Goal: Download file/media

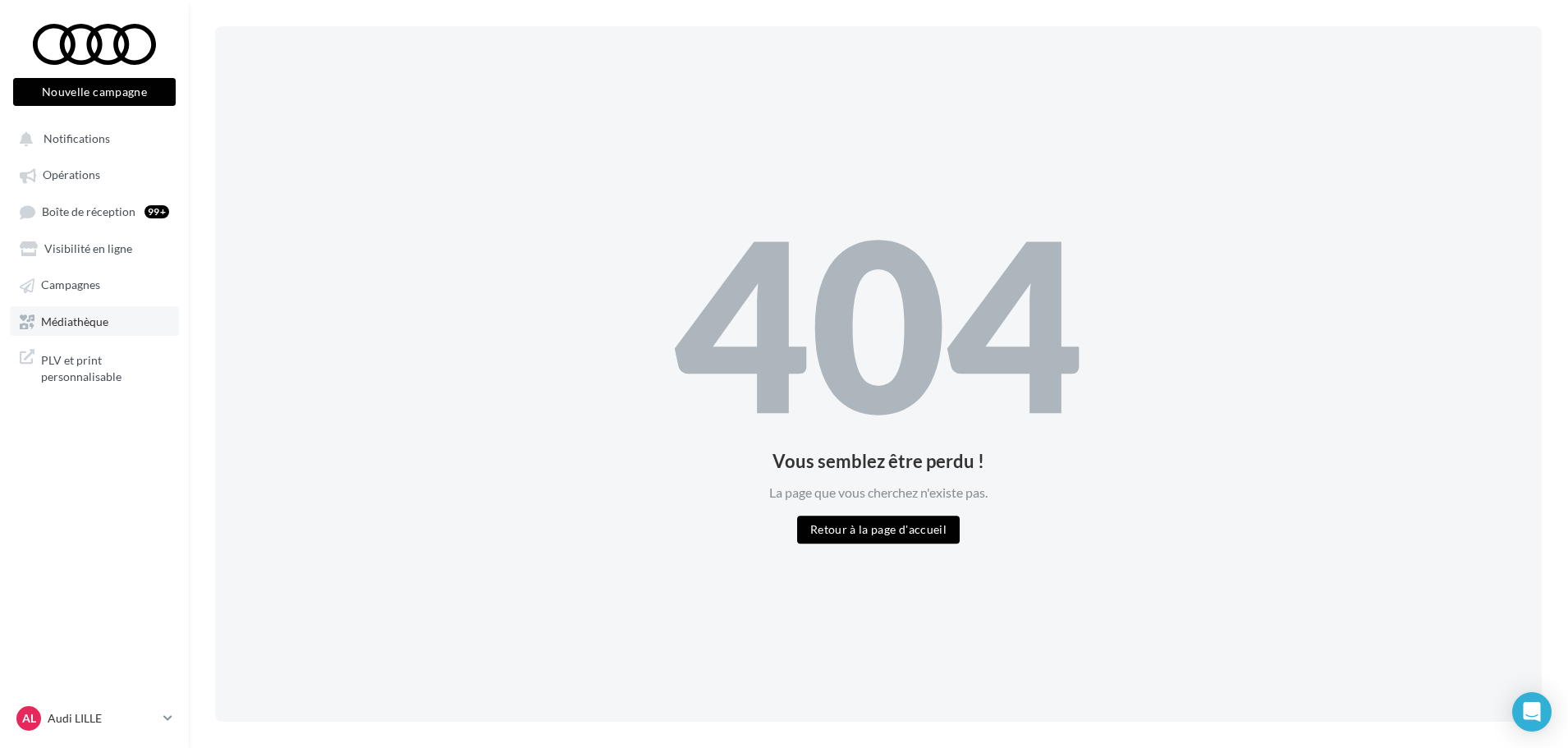
click at [109, 322] on link "Médiathèque" at bounding box center [94, 322] width 169 height 30
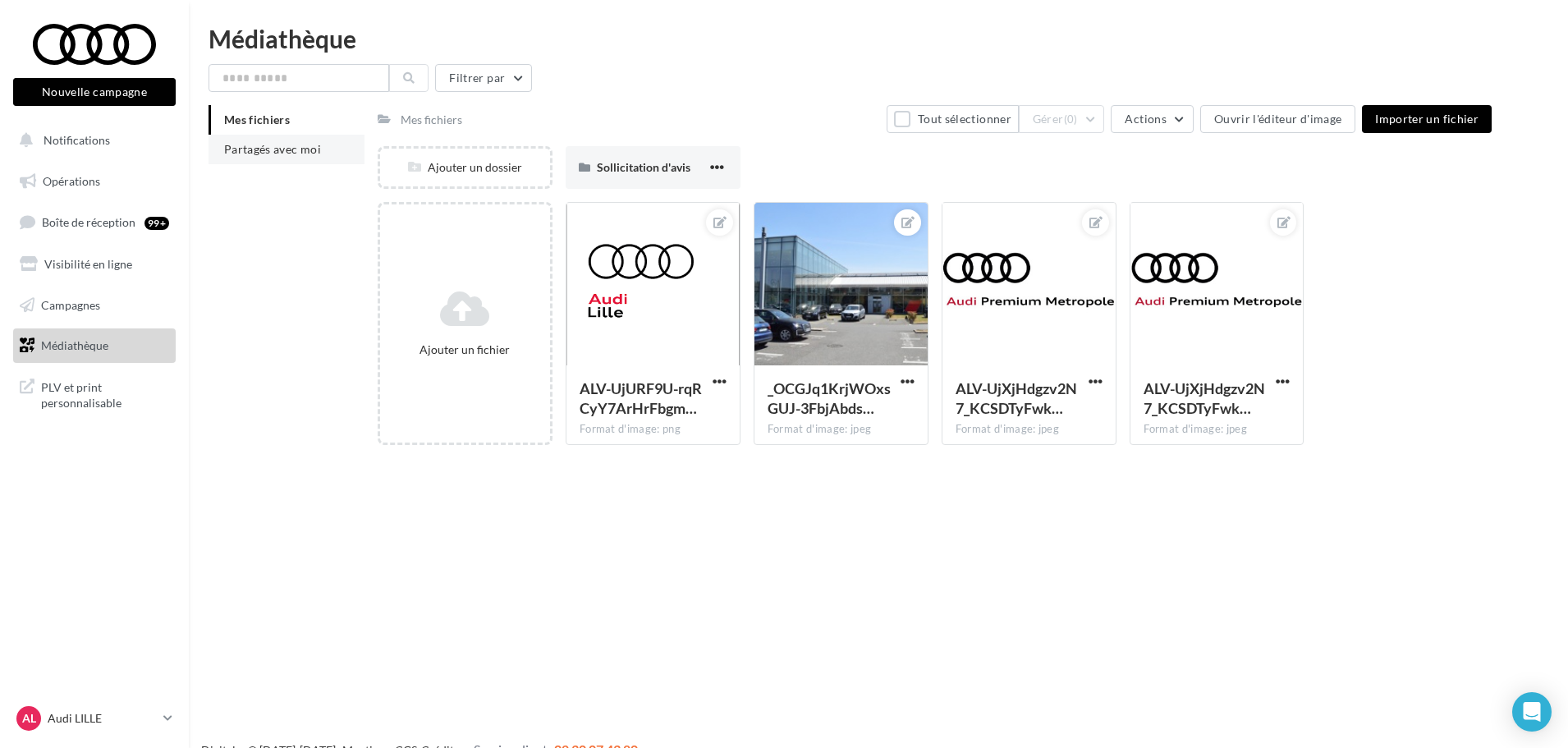
click at [292, 155] on span "Partagés avec moi" at bounding box center [272, 149] width 97 height 14
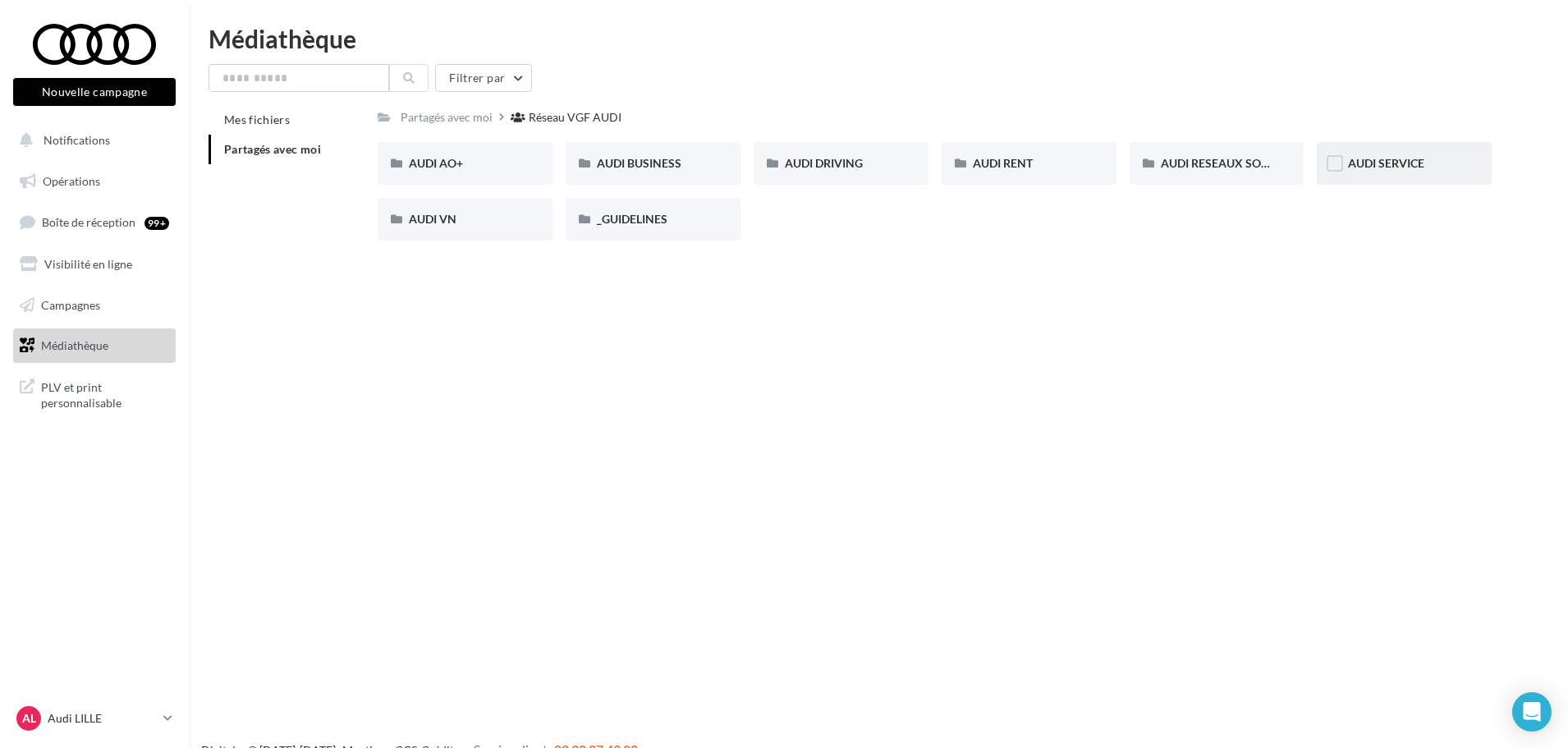
click at [1412, 174] on div "AUDI SERVICE" at bounding box center [1404, 164] width 175 height 43
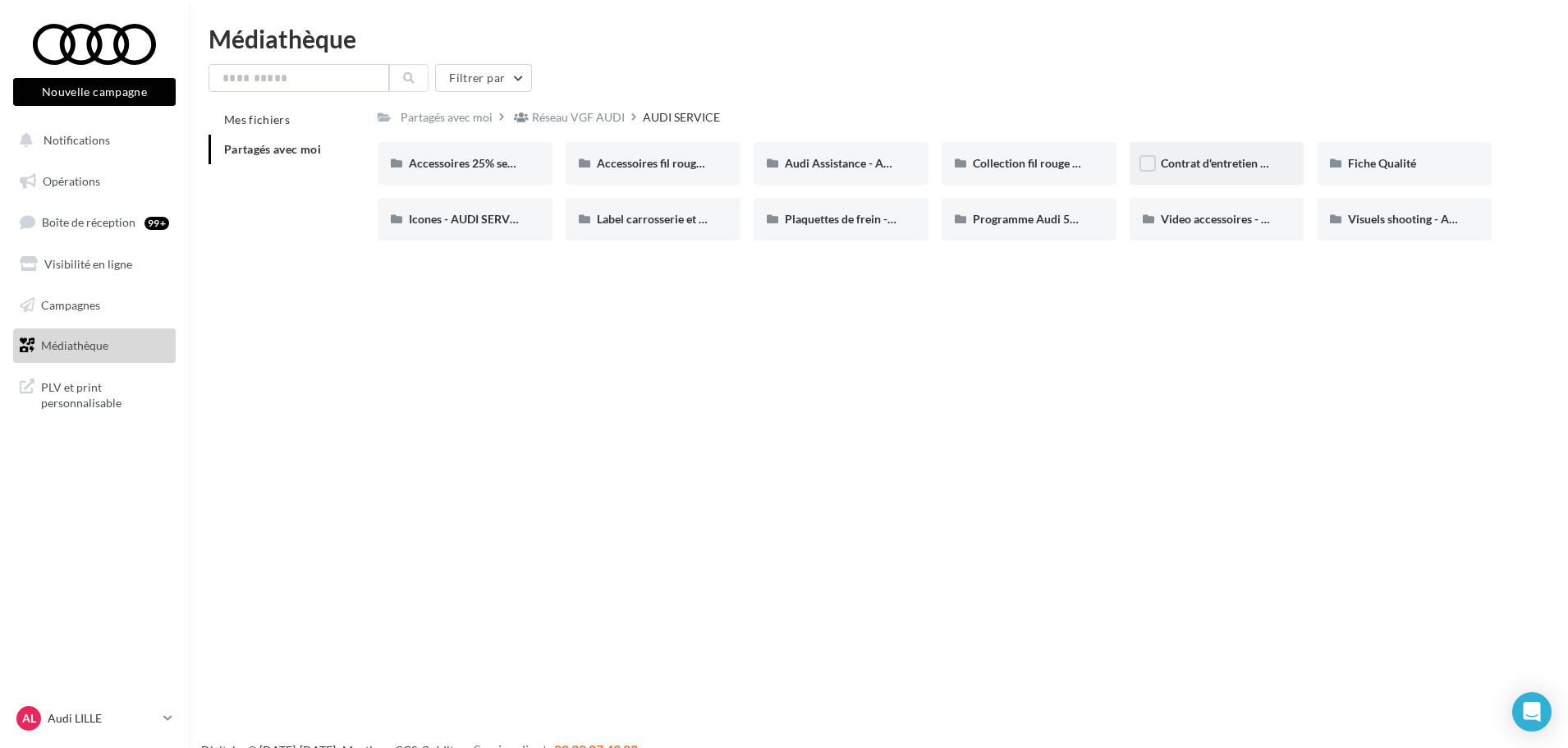
click at [1214, 162] on span "Contrat d'entretien - AUDI SERVICE" at bounding box center [1252, 163] width 183 height 14
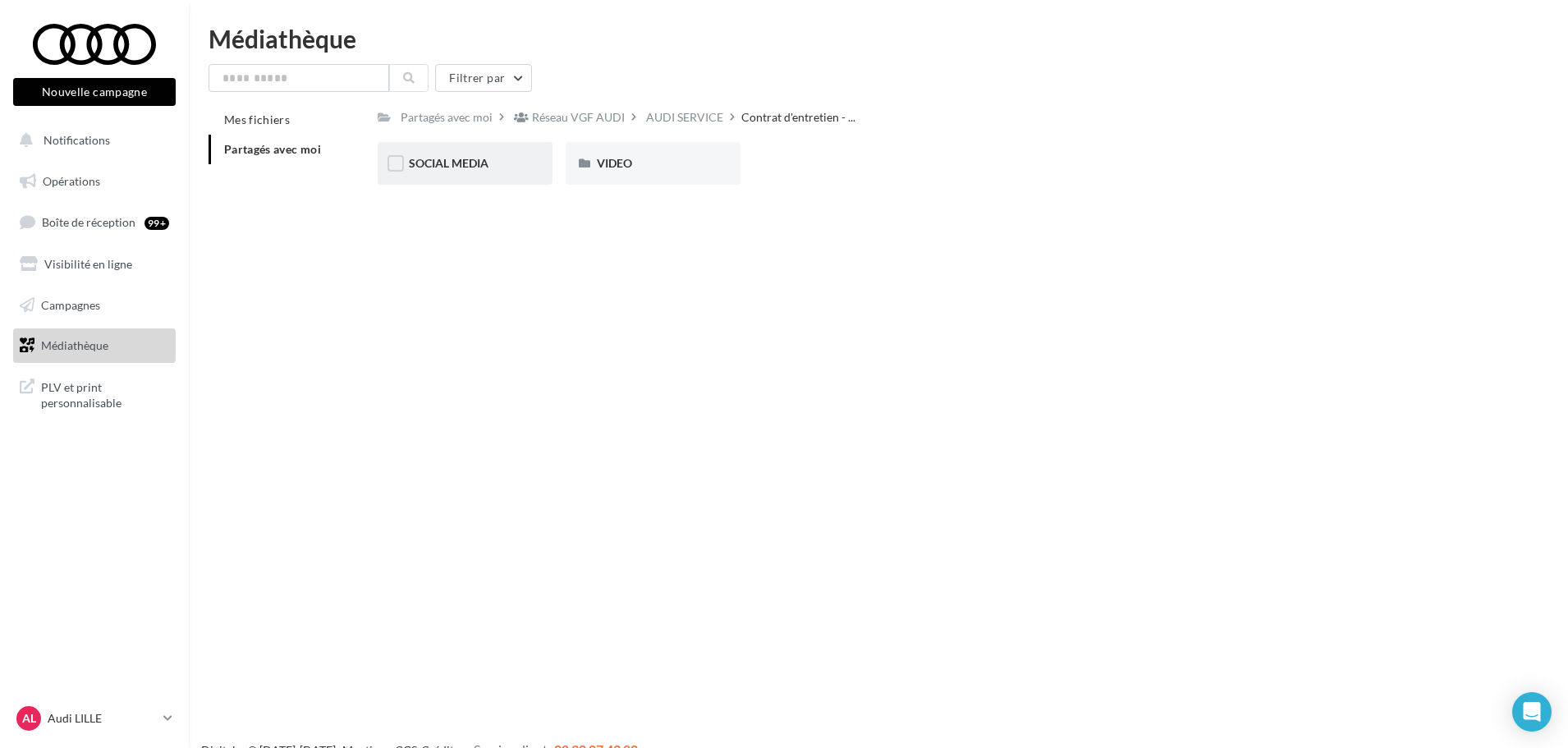
click at [488, 169] on span "SOCIAL MEDIA" at bounding box center [449, 163] width 79 height 14
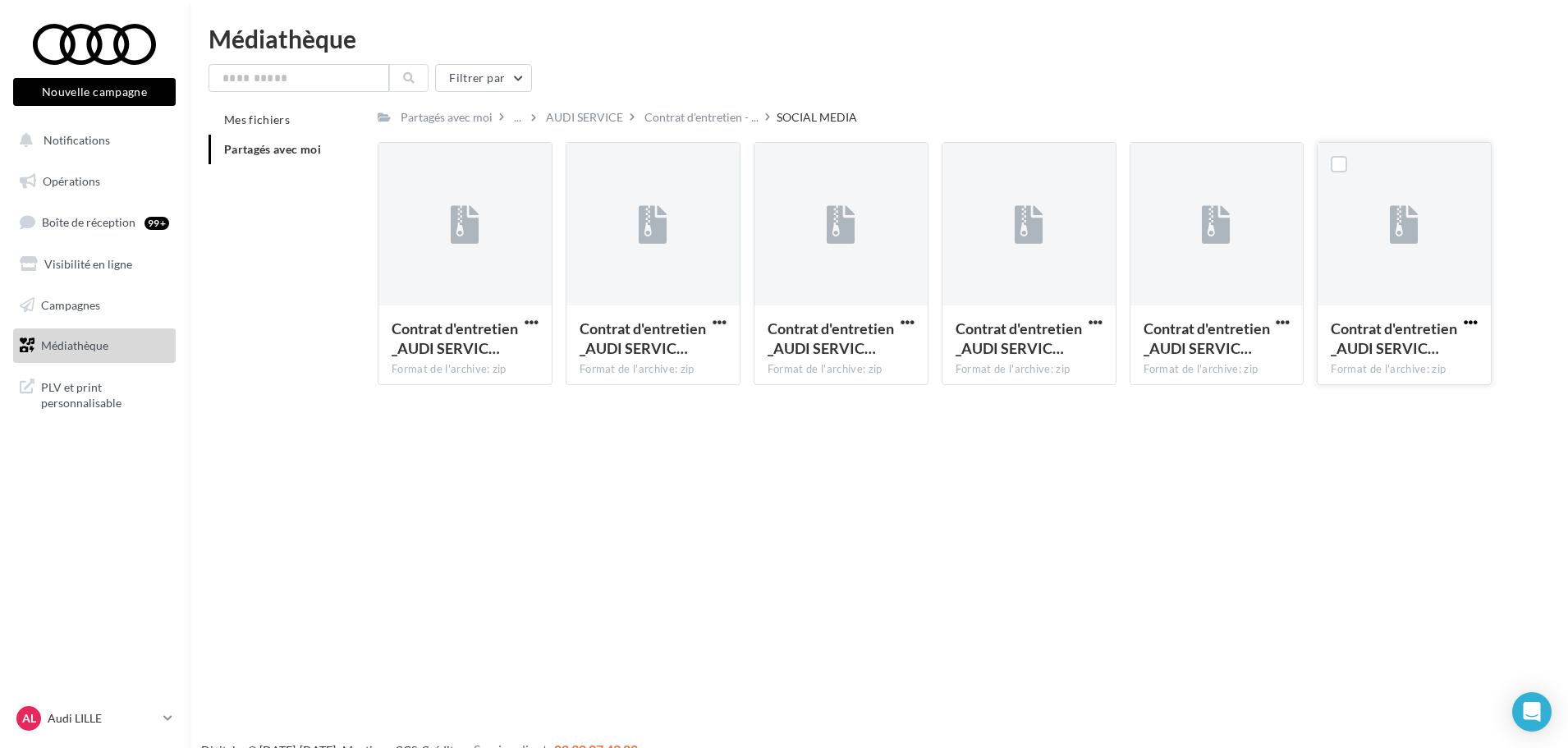
click at [1470, 322] on span "button" at bounding box center [1471, 322] width 14 height 14
click at [1433, 359] on button "Télécharger" at bounding box center [1399, 355] width 164 height 43
click at [1291, 318] on button "button" at bounding box center [1282, 324] width 21 height 17
click at [1251, 345] on button "Télécharger" at bounding box center [1210, 355] width 164 height 43
click at [620, 64] on div "Médiathèque Filtrer par Mes fichiers Partagés avec moi Partagés avec moi ... AU…" at bounding box center [878, 212] width 1379 height 372
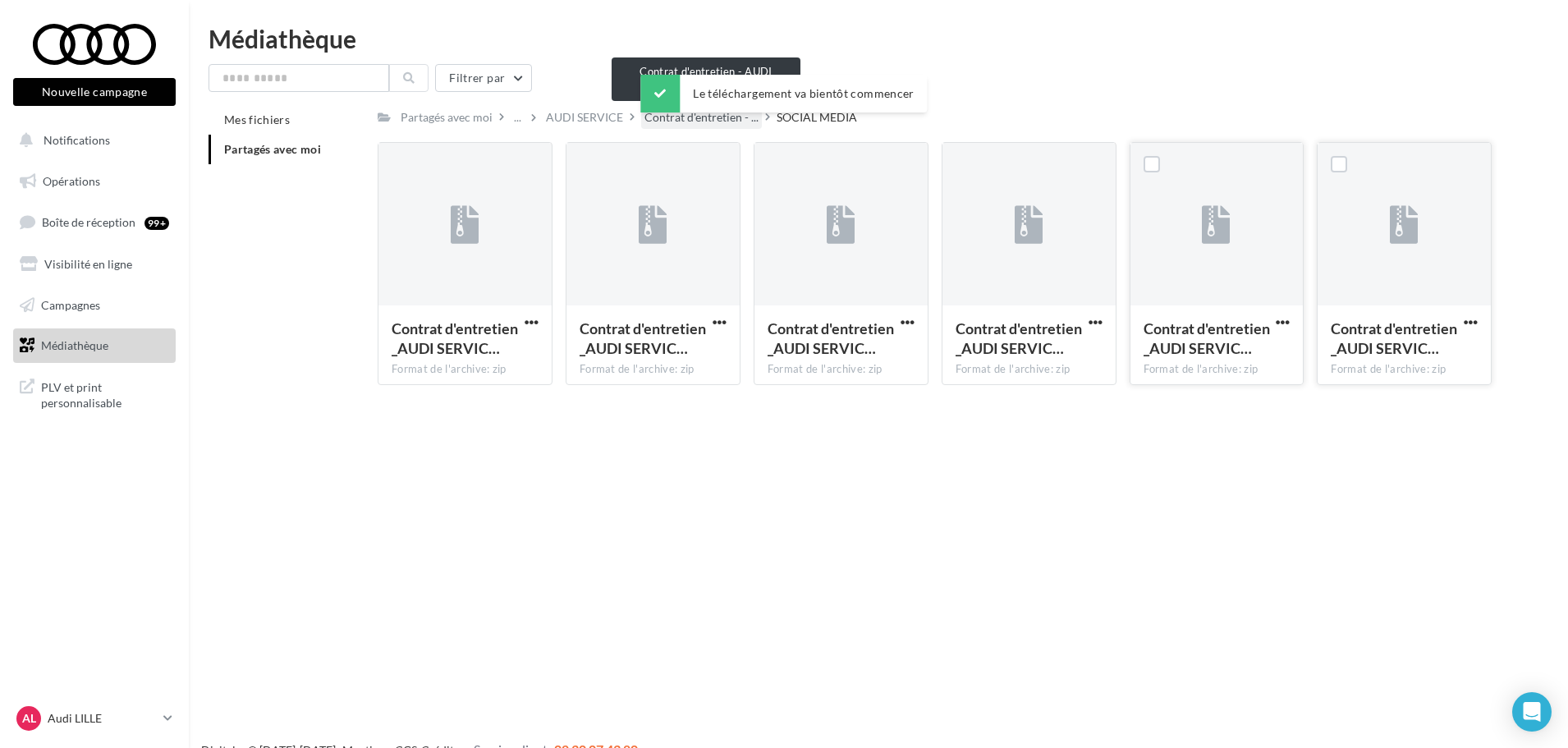
click at [668, 123] on span "Contrat d'entretien - ..." at bounding box center [701, 117] width 114 height 17
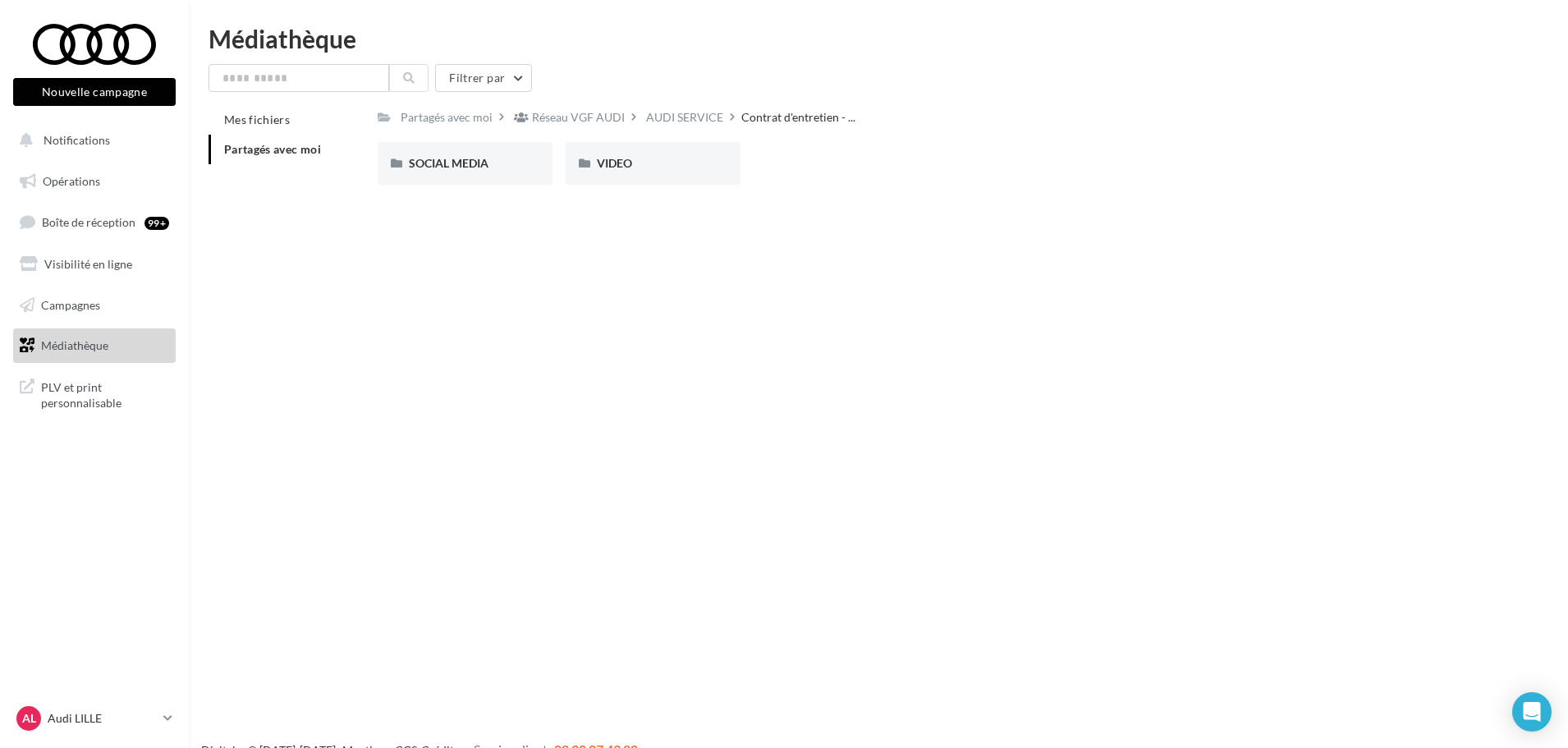
click at [676, 117] on div "AUDI SERVICE" at bounding box center [684, 117] width 77 height 17
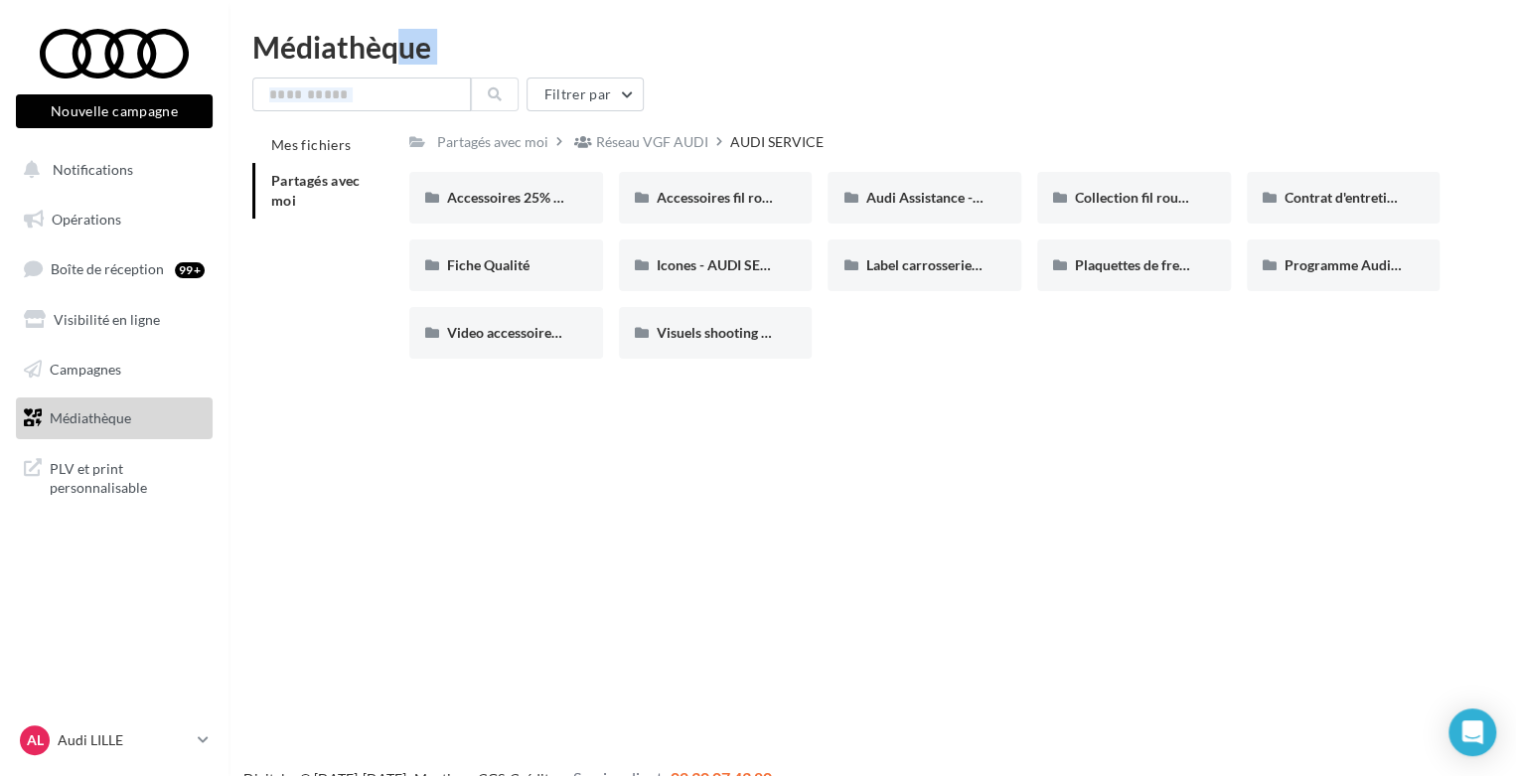
drag, startPoint x: 660, startPoint y: 96, endPoint x: 358, endPoint y: 61, distance: 304.2
click at [373, 61] on div "Médiathèque Filtrer par Mes fichiers Partagés avec moi Partagés avec moi Réseau…" at bounding box center [873, 203] width 1288 height 343
click at [304, 61] on div "Médiathèque" at bounding box center [872, 47] width 1240 height 30
drag, startPoint x: 438, startPoint y: 45, endPoint x: 254, endPoint y: 46, distance: 183.8
click at [254, 46] on div "Médiathèque" at bounding box center [872, 47] width 1240 height 30
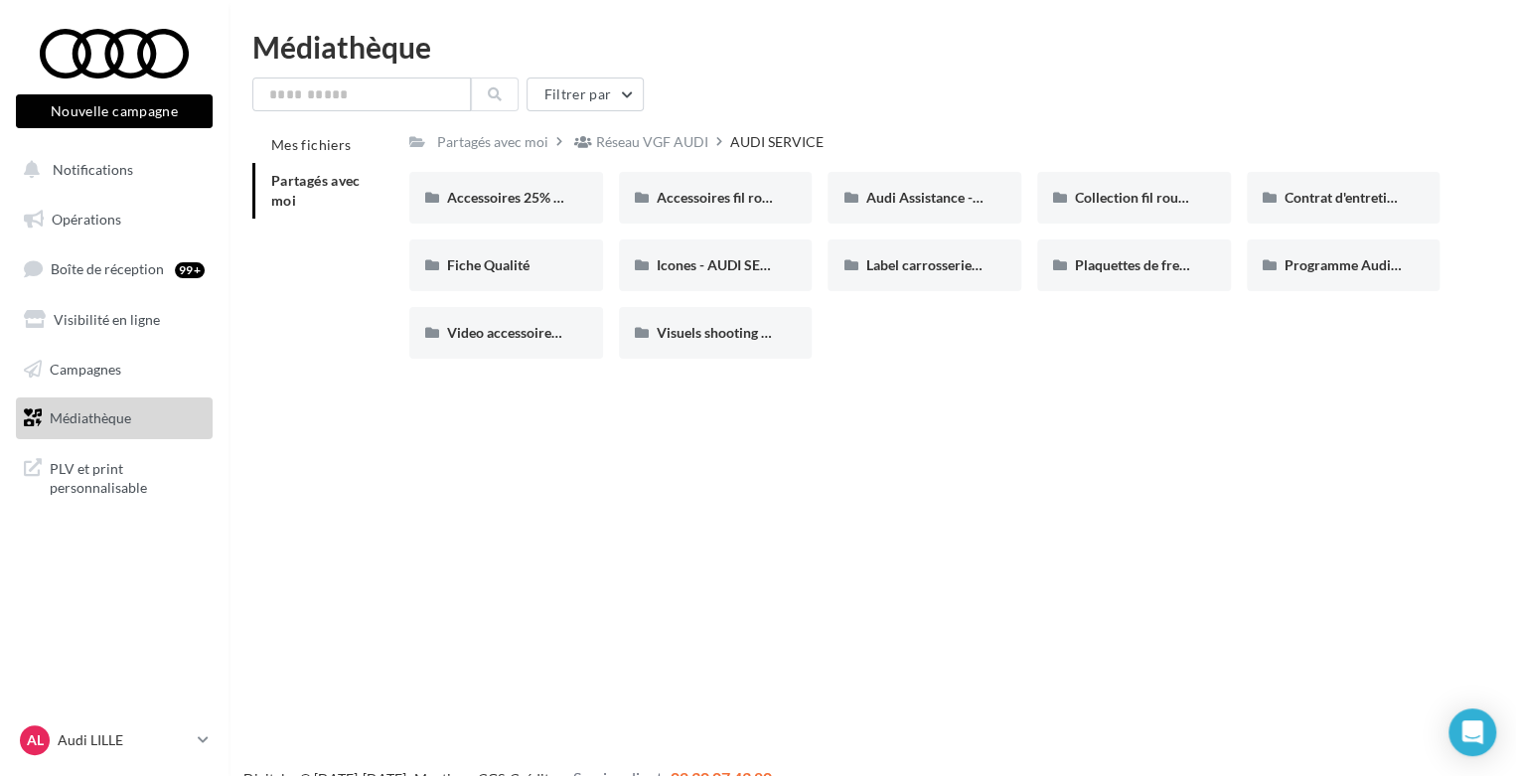
click at [254, 46] on div "Médiathèque" at bounding box center [872, 47] width 1240 height 30
drag, startPoint x: 434, startPoint y: 54, endPoint x: 256, endPoint y: 130, distance: 193.6
click at [255, 130] on div "Médiathèque Filtrer par Mes fichiers Partagés avec moi Partagés avec moi Réseau…" at bounding box center [873, 203] width 1288 height 343
click at [465, 64] on div "Médiathèque Filtrer par Mes fichiers Partagés avec moi Partagés avec moi Réseau…" at bounding box center [873, 203] width 1288 height 343
drag, startPoint x: 251, startPoint y: 39, endPoint x: 861, endPoint y: 345, distance: 681.7
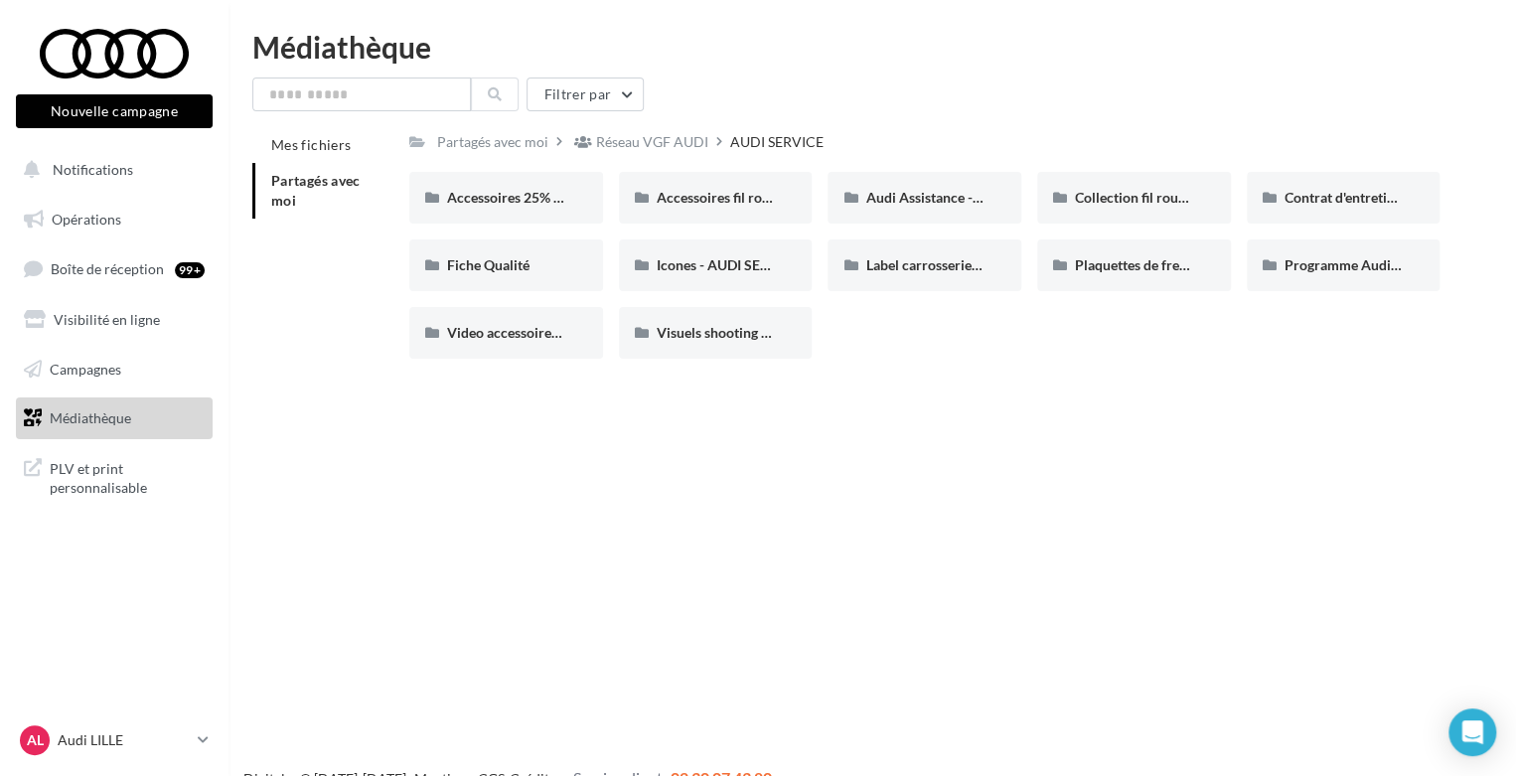
click at [861, 345] on div "Médiathèque Filtrer par Mes fichiers Partagés avec moi Partagés avec moi Réseau…" at bounding box center [873, 203] width 1288 height 343
click at [863, 345] on div "Accessoires 25% septembre - AUDI SERVICE Accessoires 25% septembre - AUDI SERVI…" at bounding box center [932, 273] width 1046 height 203
